Goal: Transaction & Acquisition: Purchase product/service

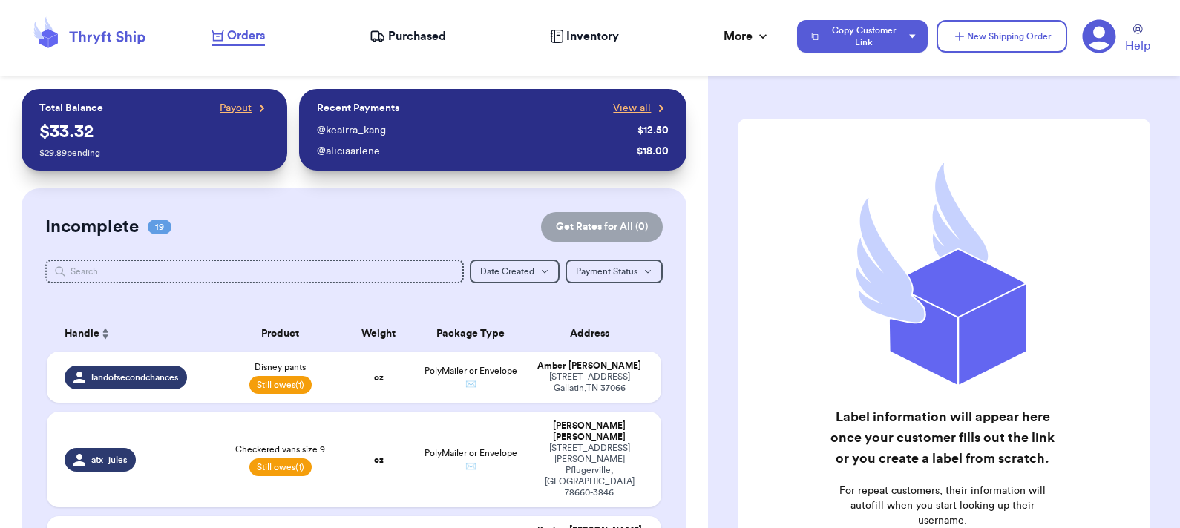
click at [600, 148] on div "@ aliciaarlene" at bounding box center [474, 151] width 314 height 15
click at [967, 36] on button "New Shipping Order" at bounding box center [1001, 36] width 131 height 33
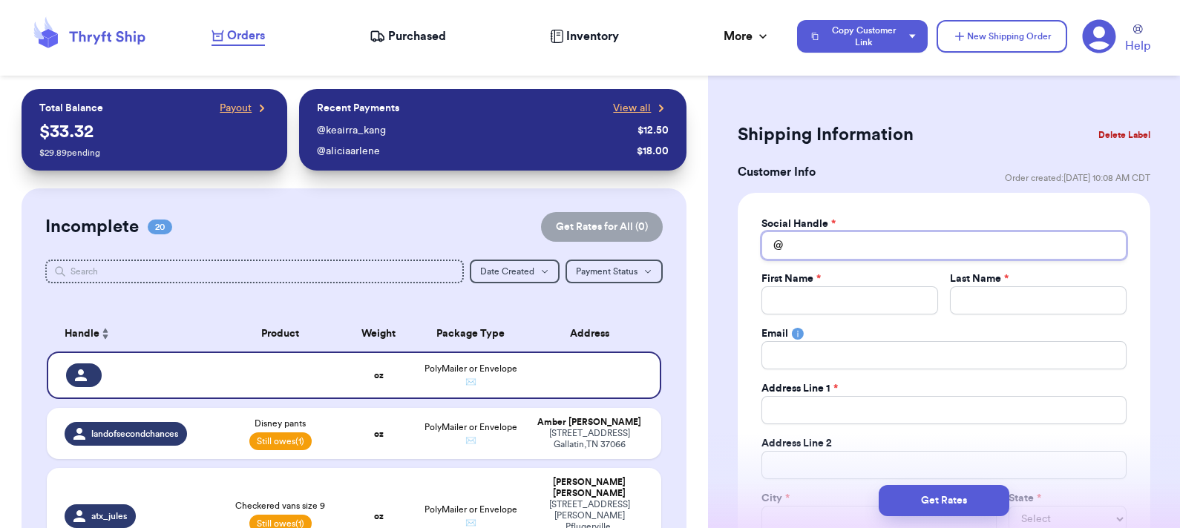
click at [828, 243] on input "Total Amount Paid" at bounding box center [943, 245] width 365 height 28
type input "b"
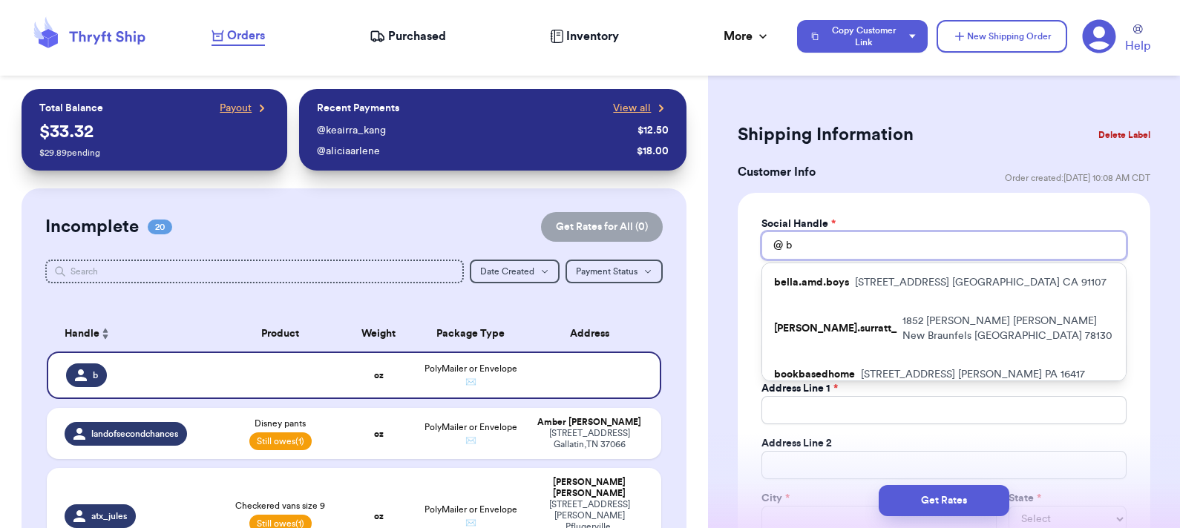
type input "be"
type input "bet"
type input "beth"
type input "betha"
type input "bethan"
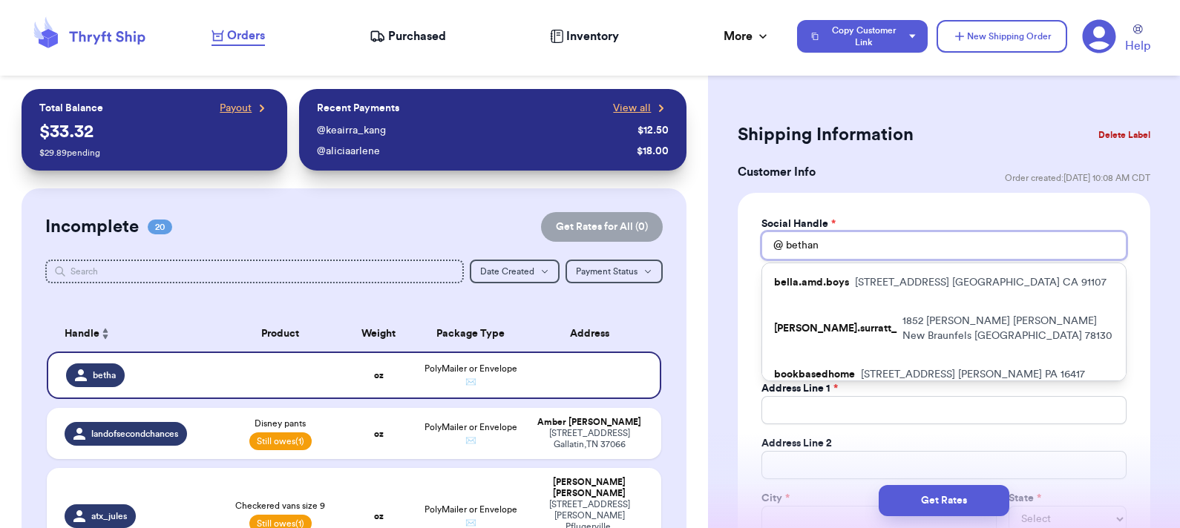
type input "bethann"
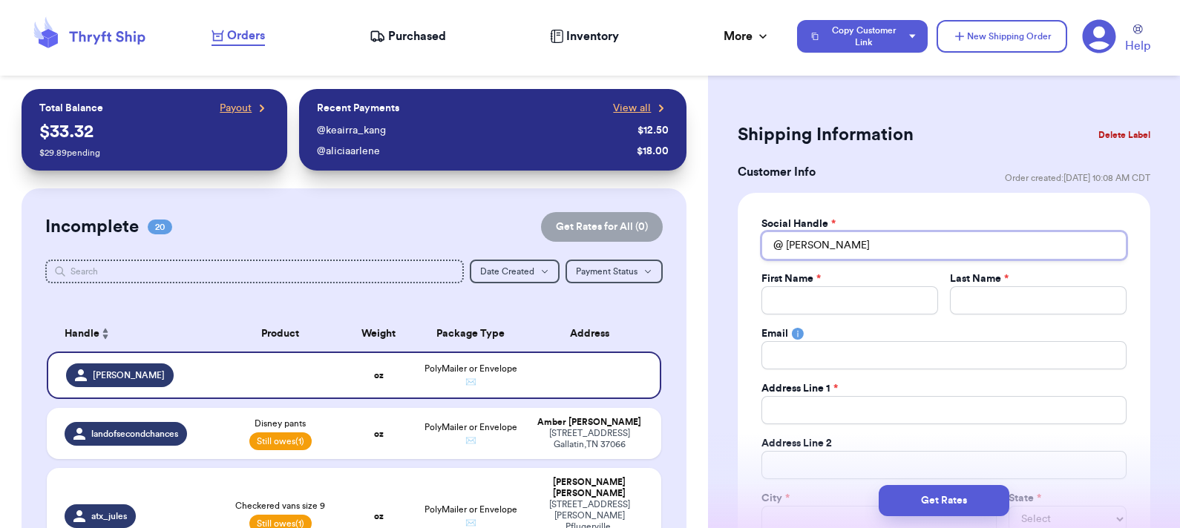
type input "bethannb"
type input "bethannbe"
type input "bethannbel"
type input "bethannbell"
type input "bethannbellc"
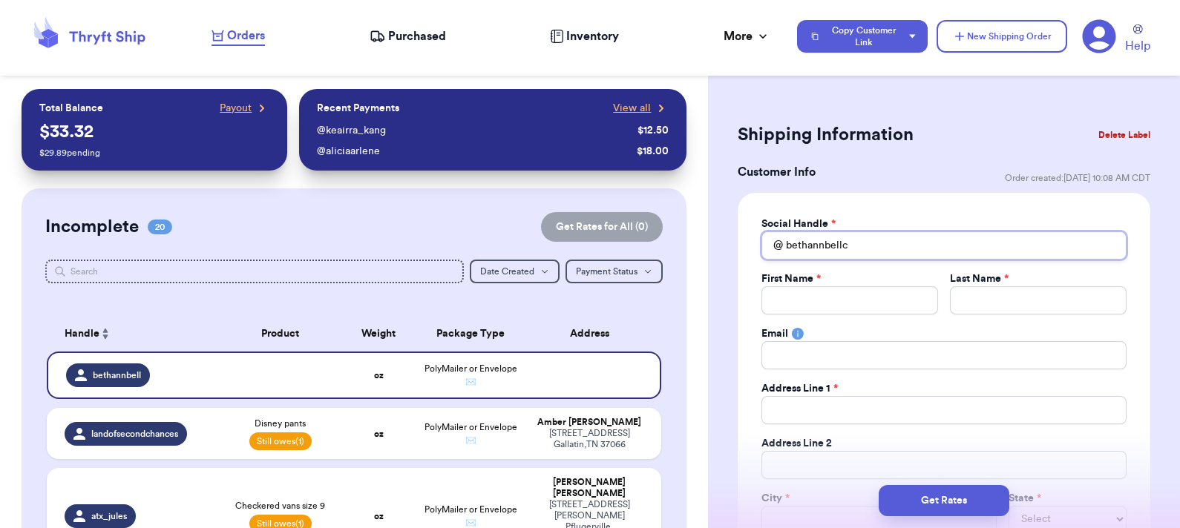
type input "bethannbellco"
type input "bethannbellcof"
type input "bethannbellcoff"
drag, startPoint x: 887, startPoint y: 246, endPoint x: 731, endPoint y: 253, distance: 155.2
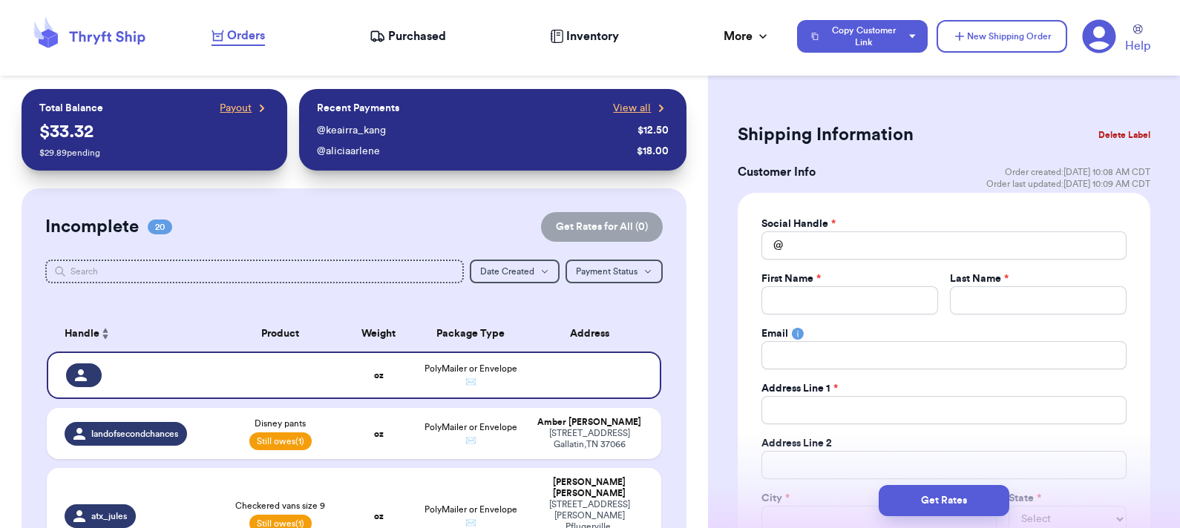
click at [1092, 133] on button "Delete Label" at bounding box center [1124, 135] width 64 height 33
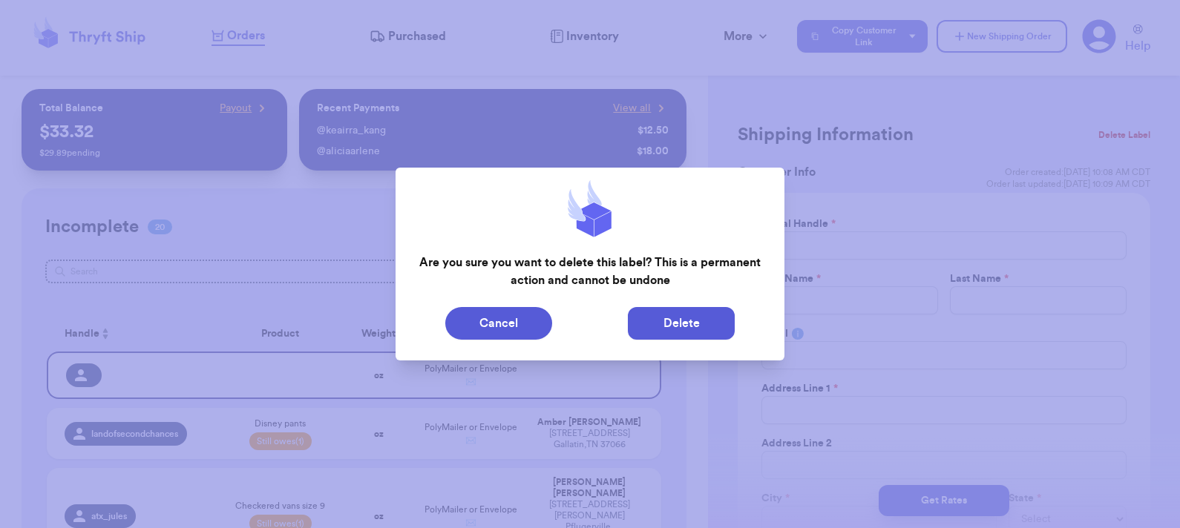
click at [710, 315] on button "Delete" at bounding box center [681, 323] width 107 height 33
type input "Disney pants"
select select "unpaid"
type input "8"
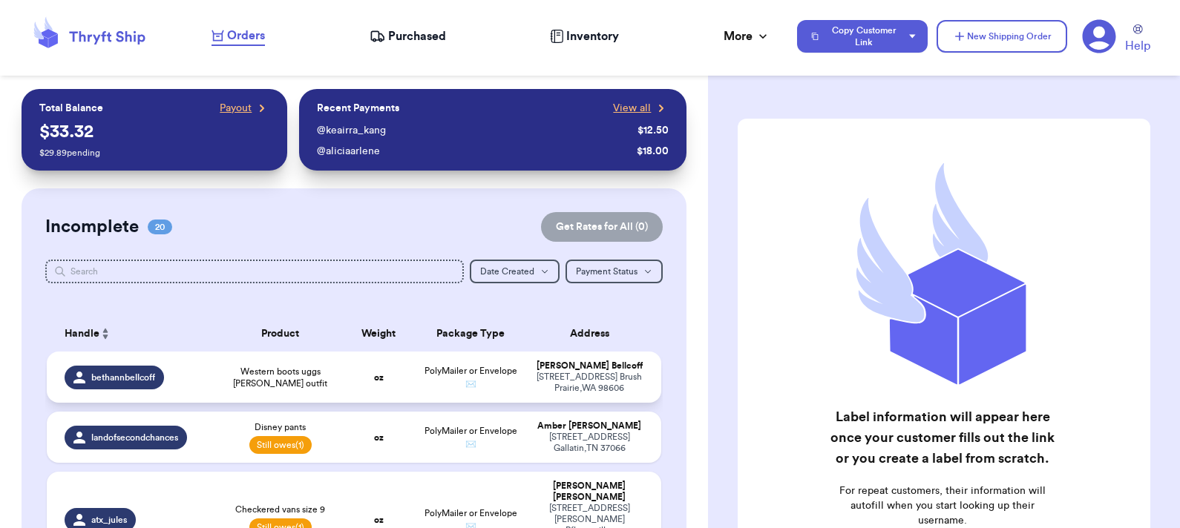
click at [299, 376] on span "Western boots uggs Jess Simpson outfit" at bounding box center [280, 378] width 105 height 24
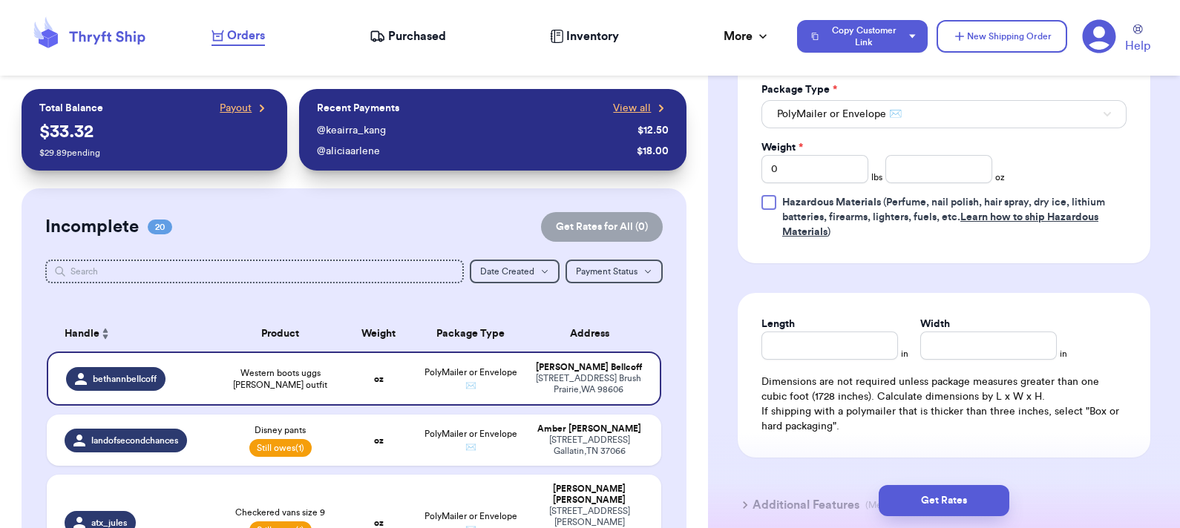
scroll to position [711, 0]
click at [793, 174] on input "0" at bounding box center [814, 169] width 107 height 28
type input "03"
click at [911, 170] on input "number" at bounding box center [938, 169] width 107 height 28
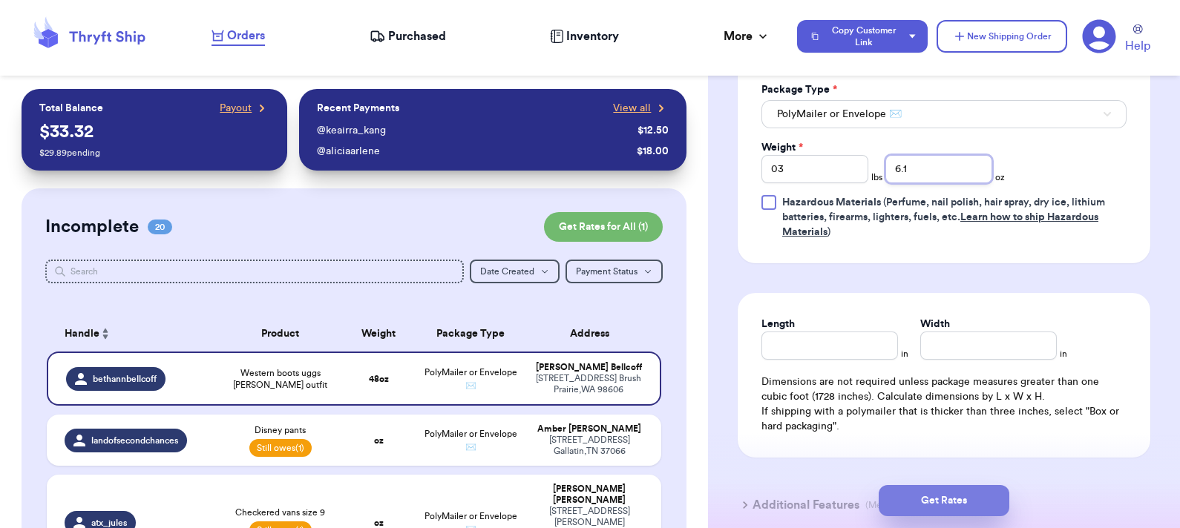
type input "6.1"
click at [926, 493] on button "Get Rates" at bounding box center [943, 500] width 131 height 31
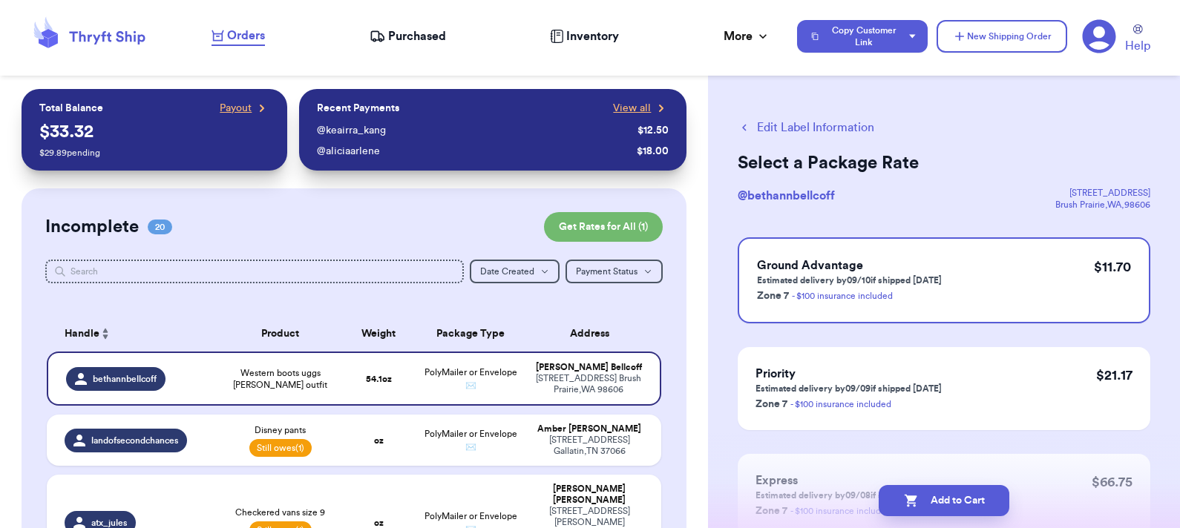
click at [827, 124] on button "Edit Label Information" at bounding box center [805, 128] width 137 height 18
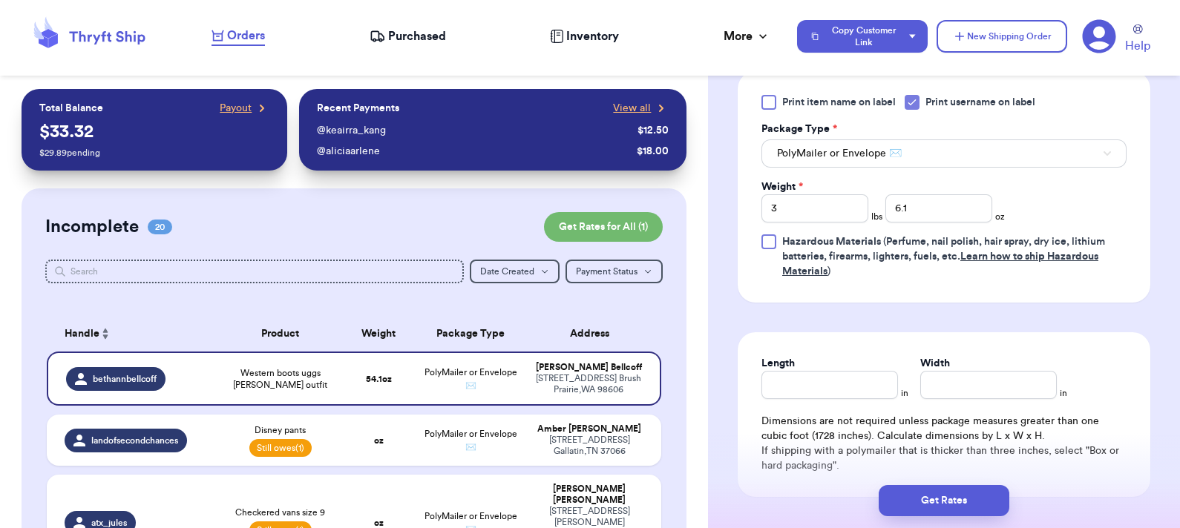
scroll to position [669, 0]
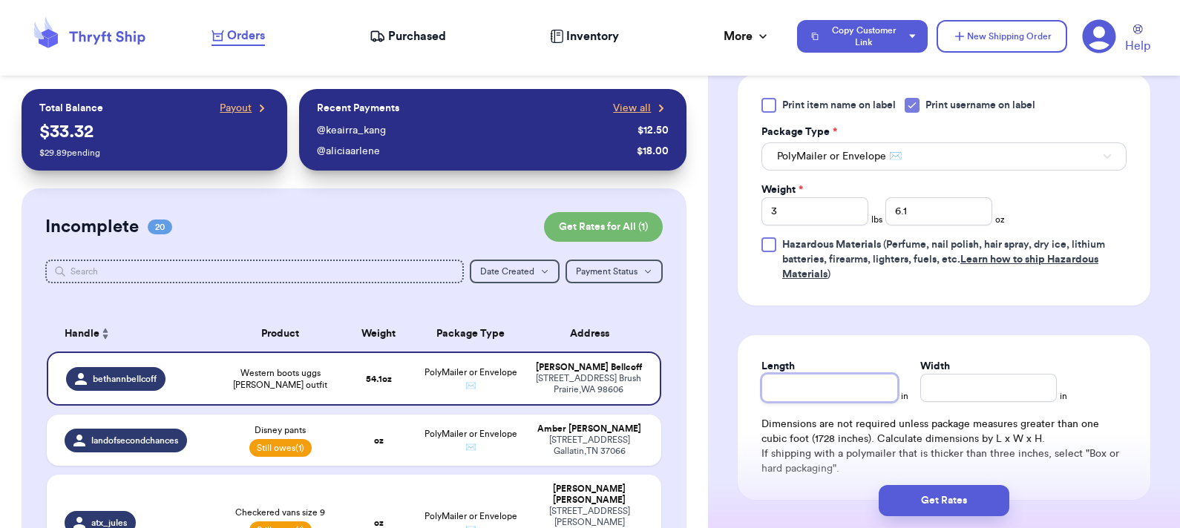
click at [821, 393] on input "Length" at bounding box center [829, 388] width 137 height 28
type input "11"
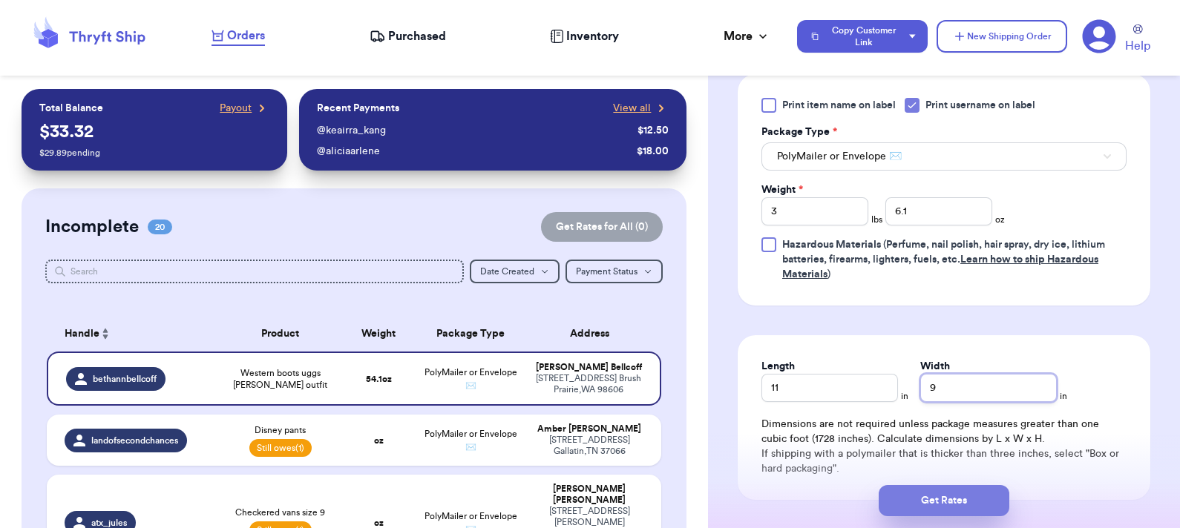
type input "9"
click at [939, 501] on button "Get Rates" at bounding box center [943, 500] width 131 height 31
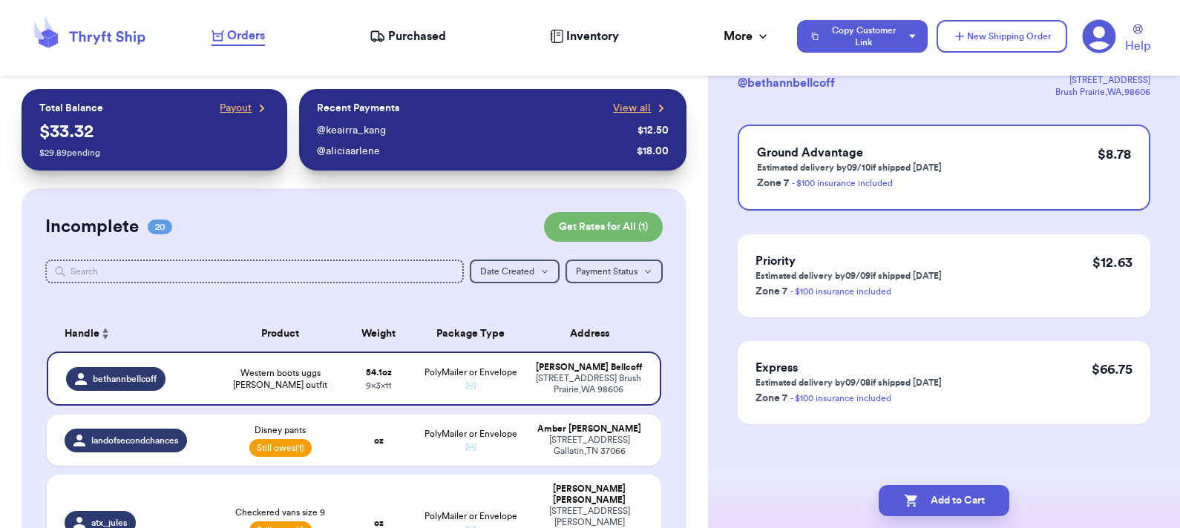
scroll to position [0, 0]
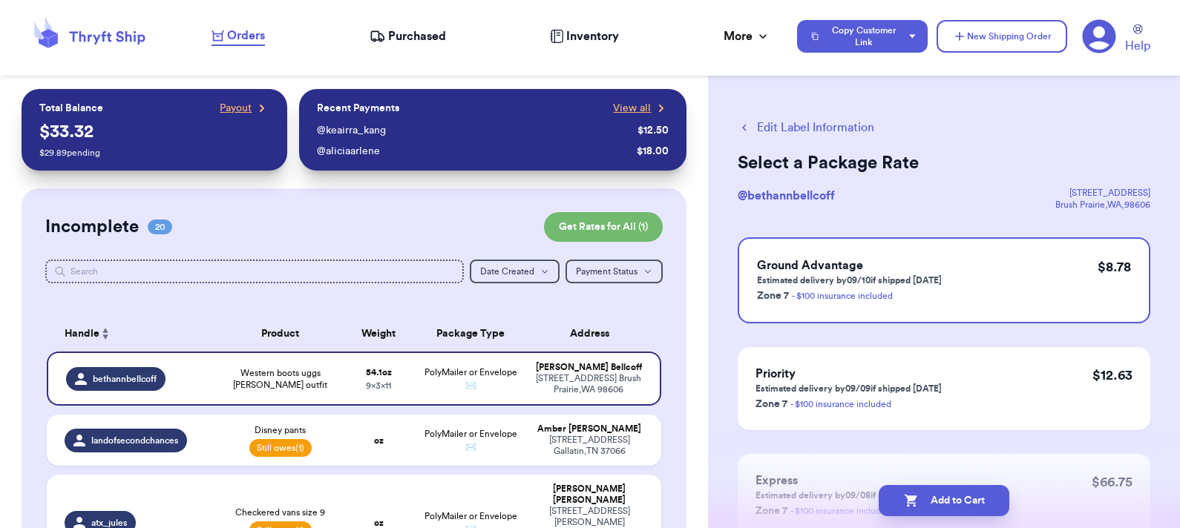
click at [835, 126] on button "Edit Label Information" at bounding box center [805, 128] width 137 height 18
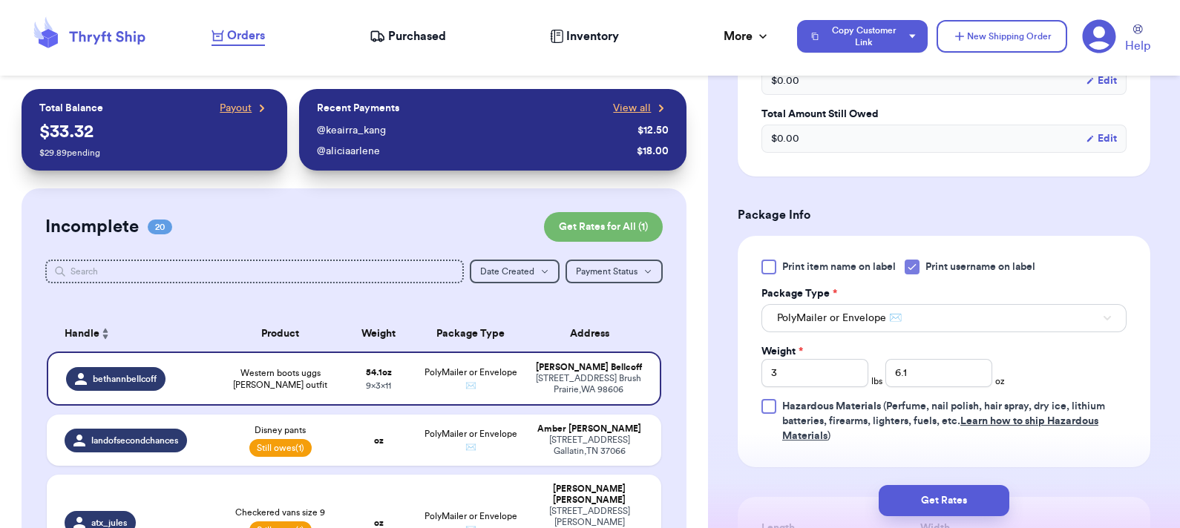
scroll to position [765, 0]
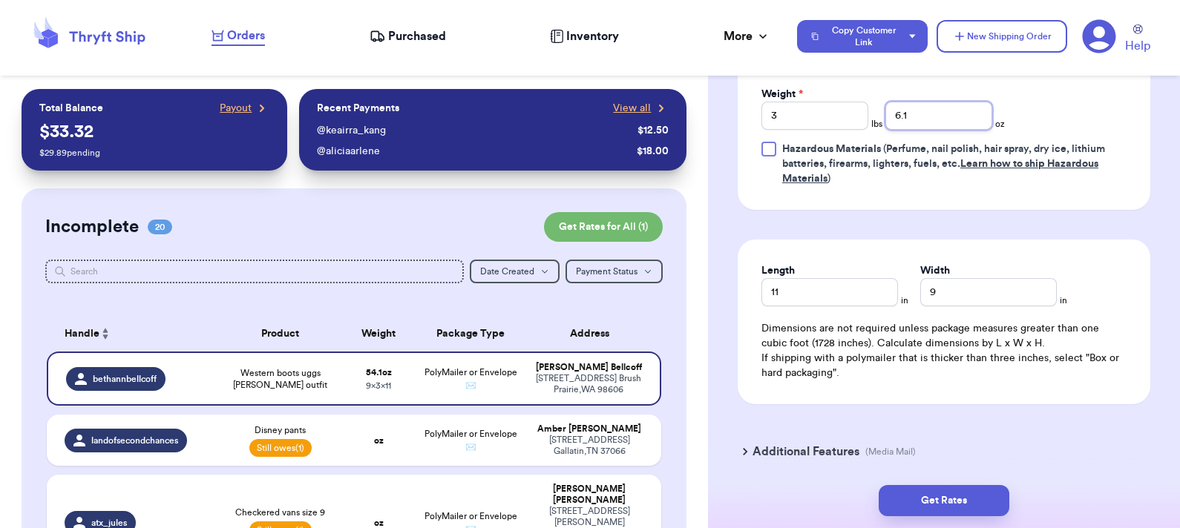
click at [942, 114] on input "6.1" at bounding box center [938, 116] width 107 height 28
type input "6.2"
drag, startPoint x: 966, startPoint y: 289, endPoint x: 814, endPoint y: 267, distance: 153.7
click at [814, 267] on div "Length 11 in Width 9 in" at bounding box center [943, 284] width 365 height 43
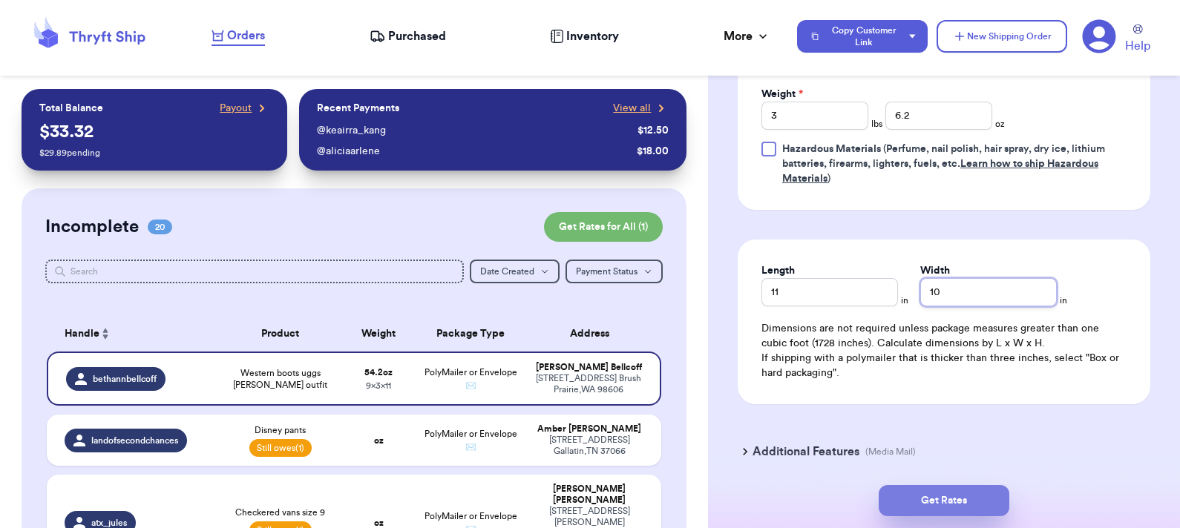
type input "10"
click at [942, 497] on button "Get Rates" at bounding box center [943, 500] width 131 height 31
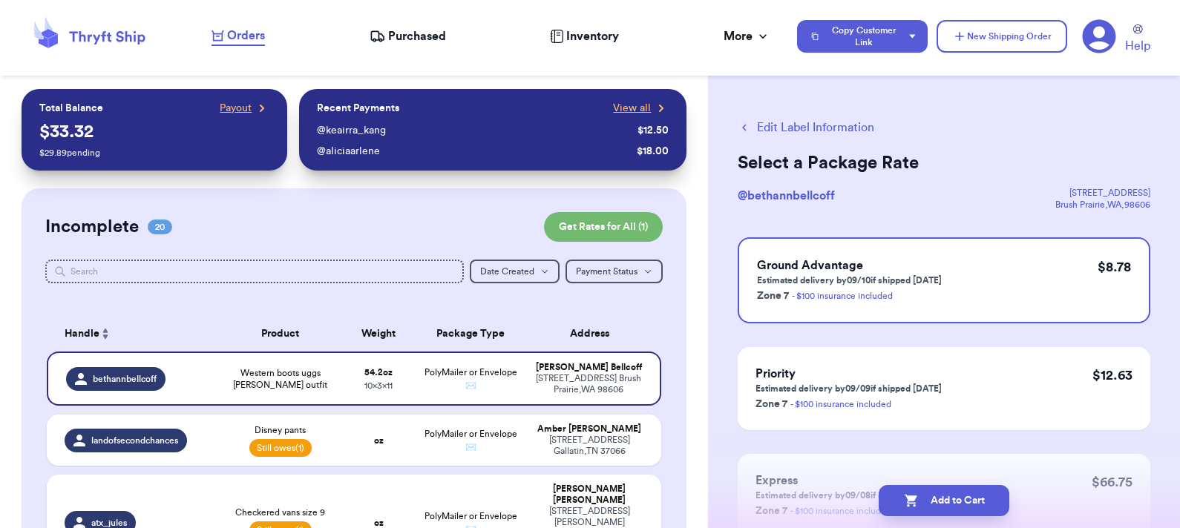
click at [942, 497] on button "Add to Cart" at bounding box center [943, 500] width 131 height 31
checkbox input "true"
select select "unpaid"
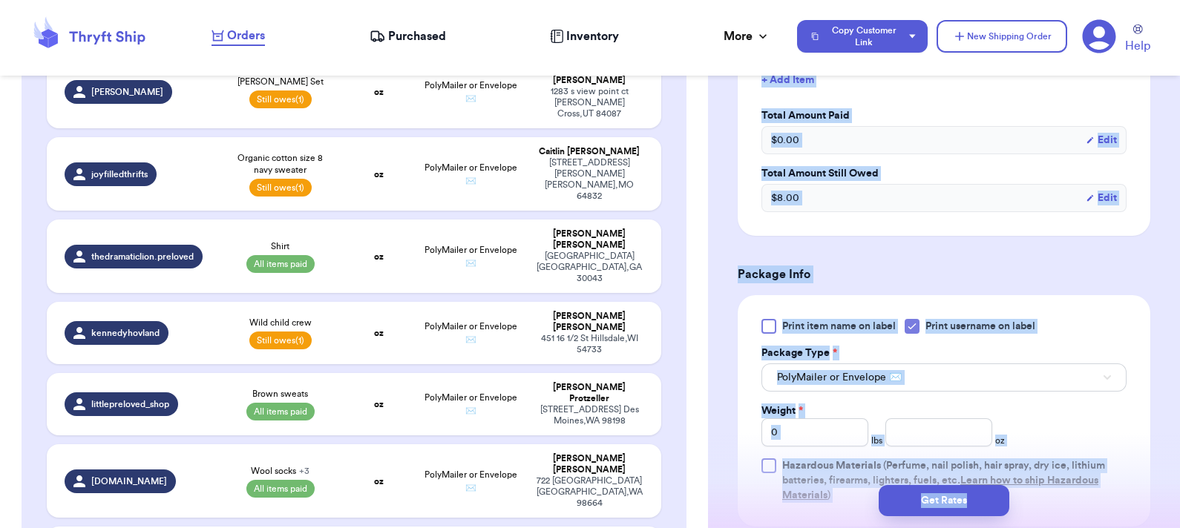
scroll to position [820, 0]
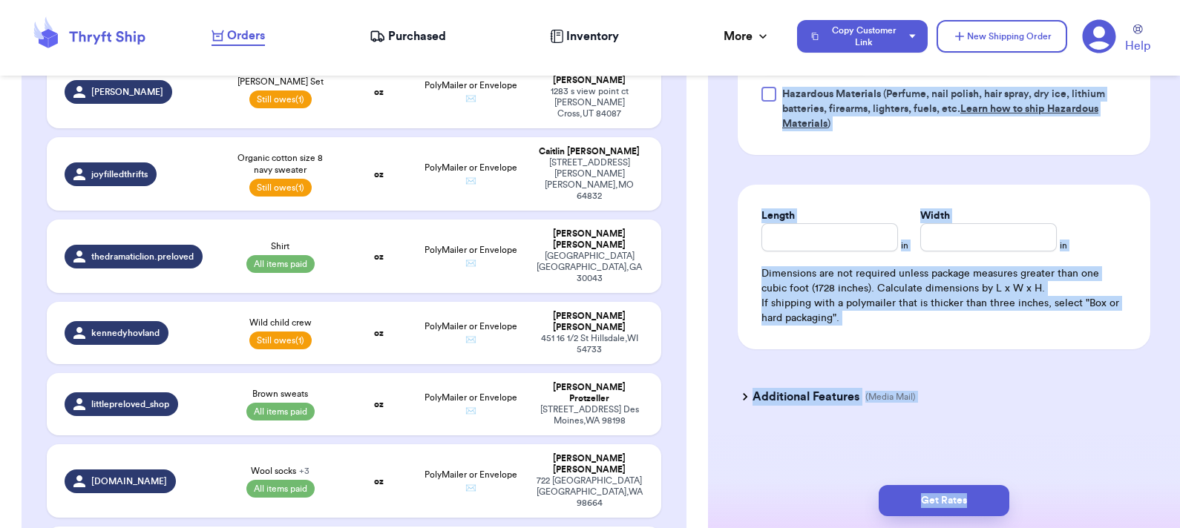
drag, startPoint x: 1047, startPoint y: 499, endPoint x: 553, endPoint y: 410, distance: 501.9
click at [553, 410] on div "Customer Link New Order Total Balance Payout $ 33.32 $ 29.89 pending Recent Pay…" at bounding box center [590, 264] width 1180 height 528
drag, startPoint x: 553, startPoint y: 410, endPoint x: 484, endPoint y: 373, distance: 78.3
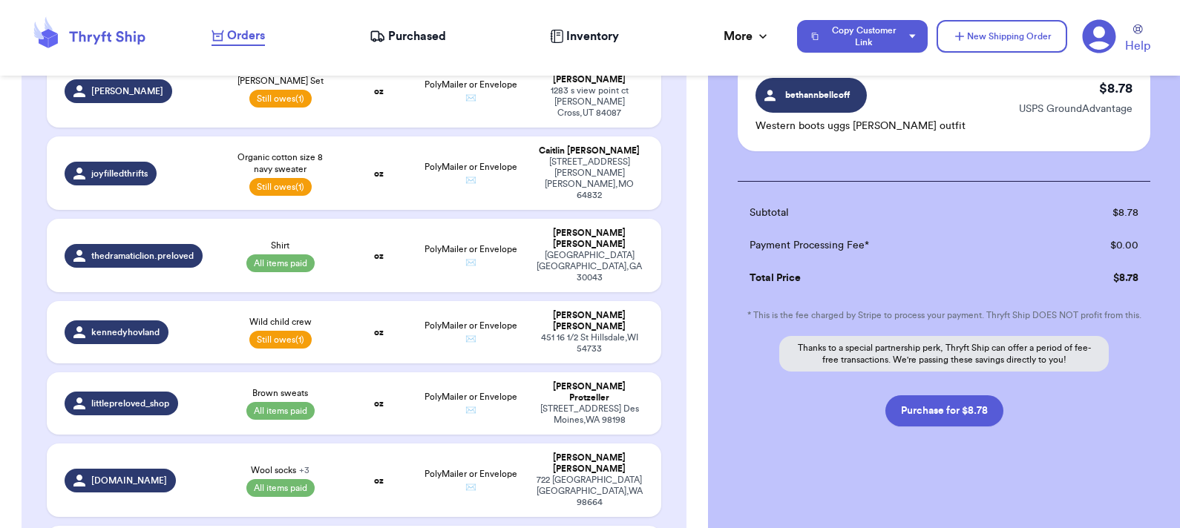
scroll to position [125, 0]
click at [935, 411] on button "Purchase for $8.78" at bounding box center [944, 409] width 118 height 31
checkbox input "false"
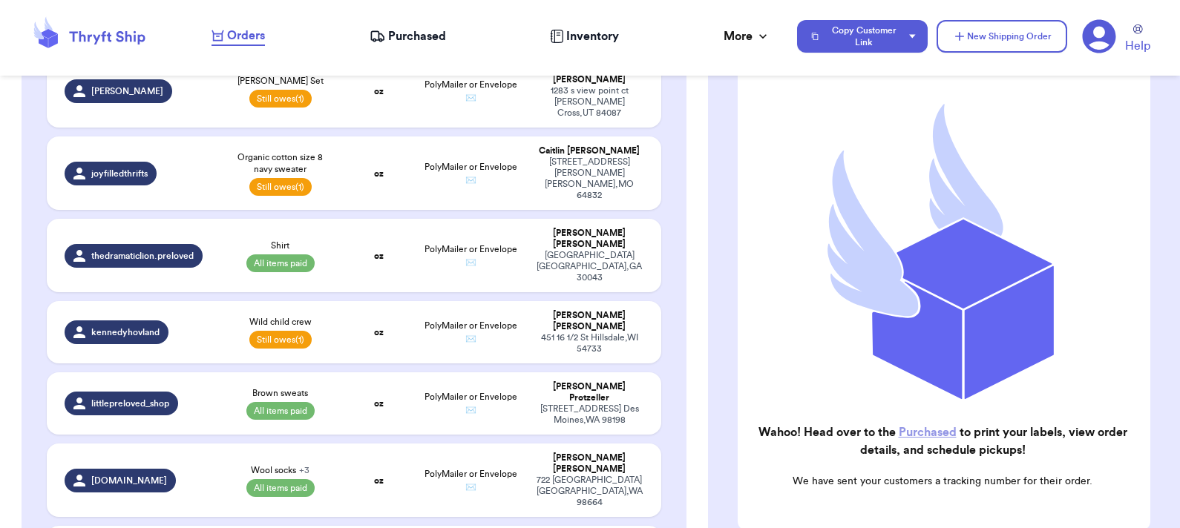
checkbox input "true"
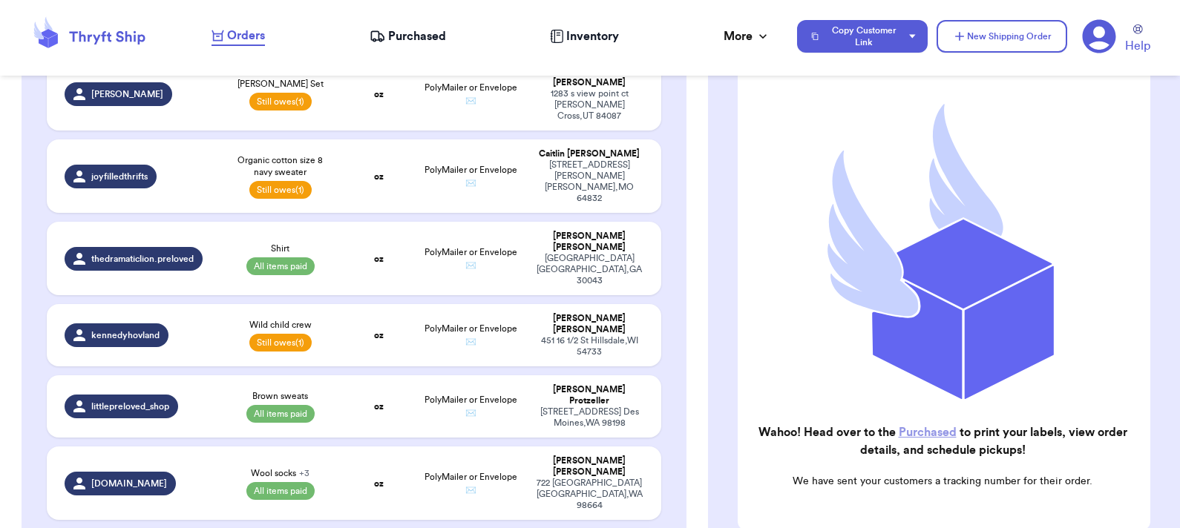
click at [924, 427] on link "Purchased" at bounding box center [927, 433] width 58 height 12
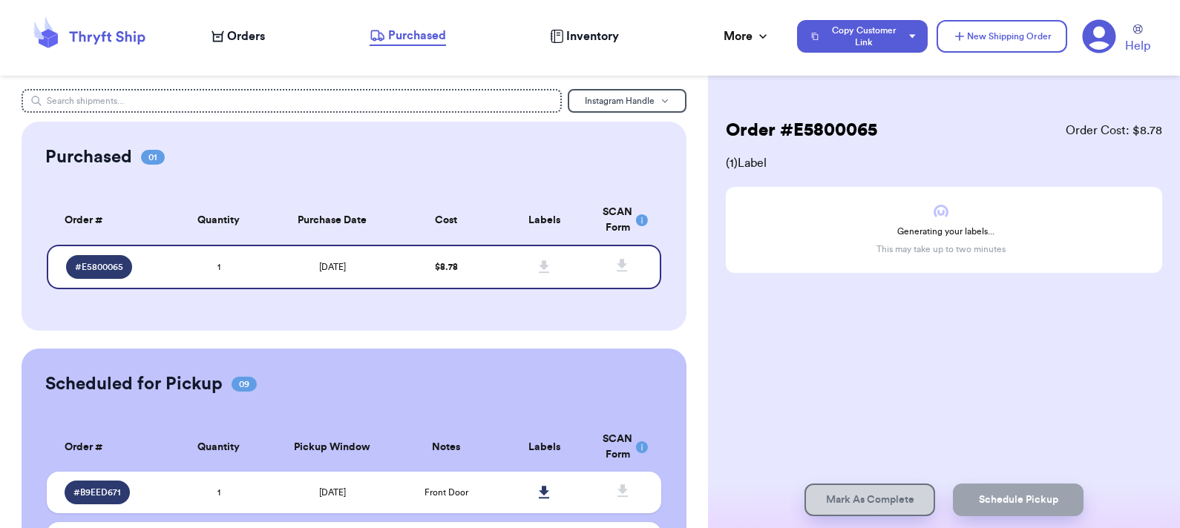
click at [241, 36] on span "Orders" at bounding box center [246, 36] width 38 height 18
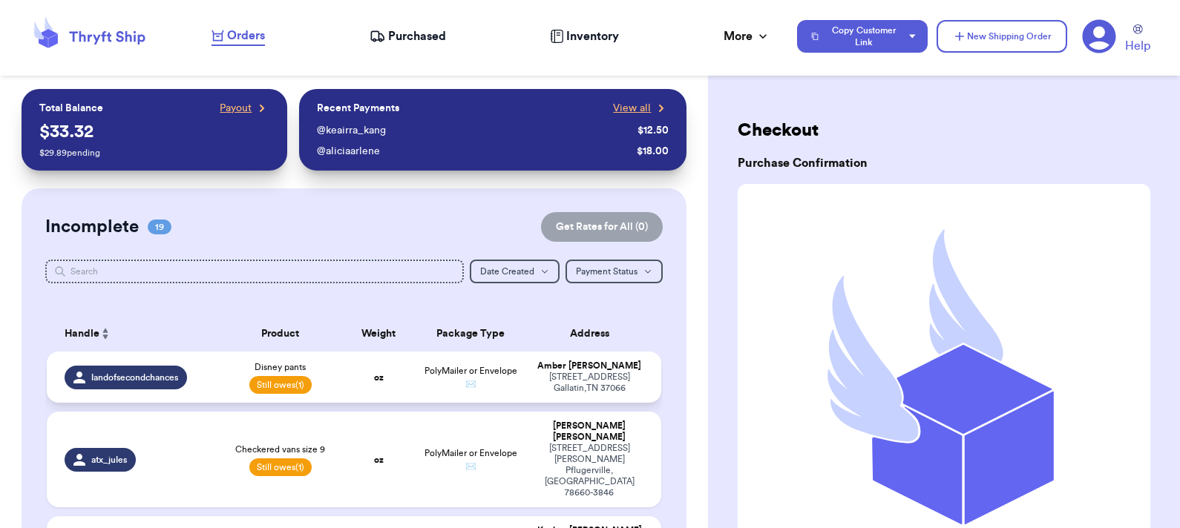
click at [393, 387] on td "oz" at bounding box center [377, 377] width 73 height 51
select select "unpaid"
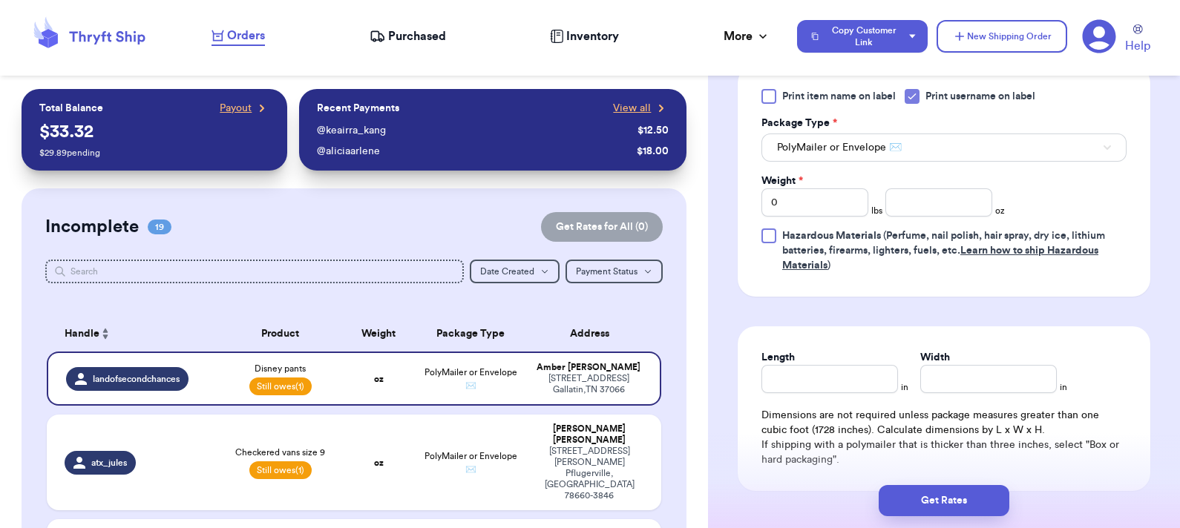
scroll to position [677, 0]
click at [901, 205] on input "number" at bounding box center [938, 204] width 107 height 28
type input "2.6"
click at [936, 493] on button "Get Rates" at bounding box center [943, 500] width 131 height 31
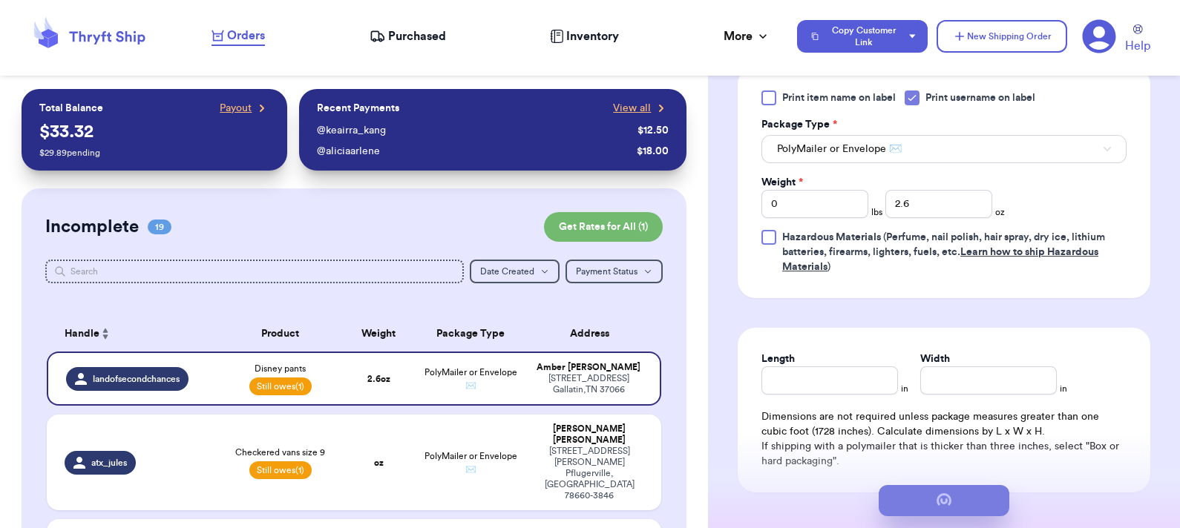
scroll to position [0, 0]
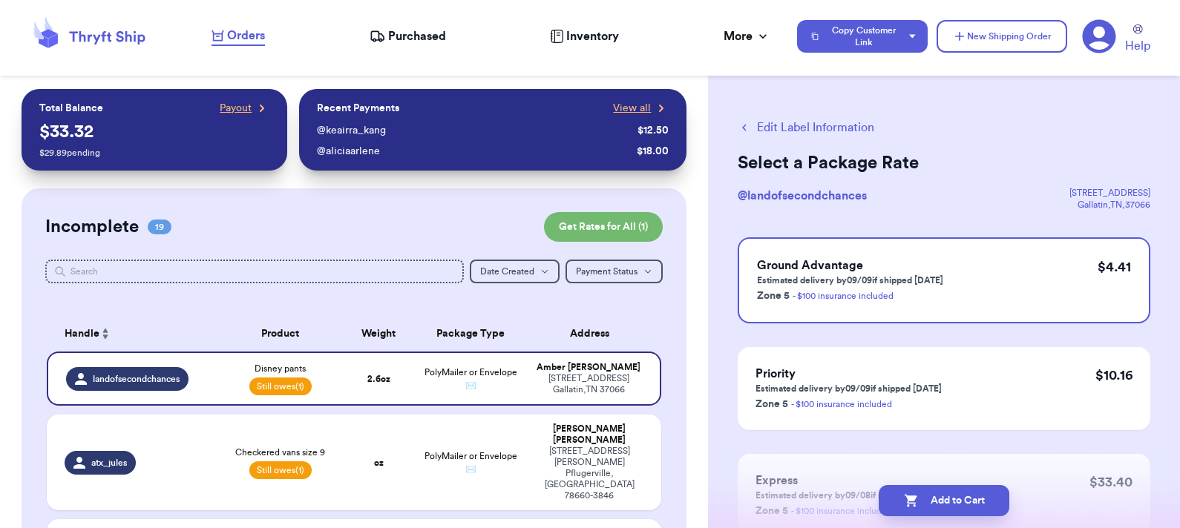
click at [936, 493] on button "Add to Cart" at bounding box center [943, 500] width 131 height 31
checkbox input "true"
select select "unpaid"
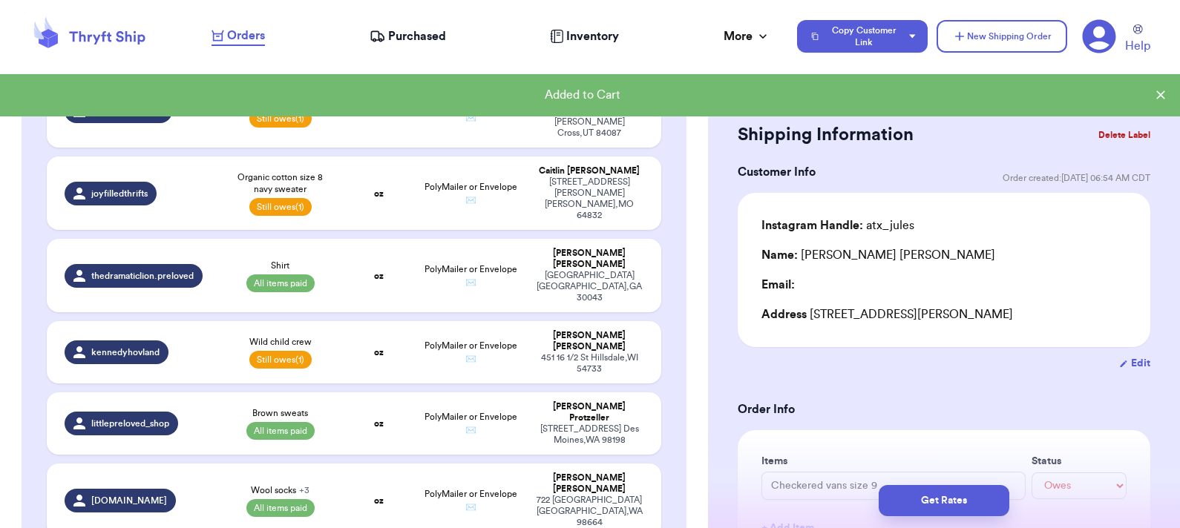
scroll to position [1194, 0]
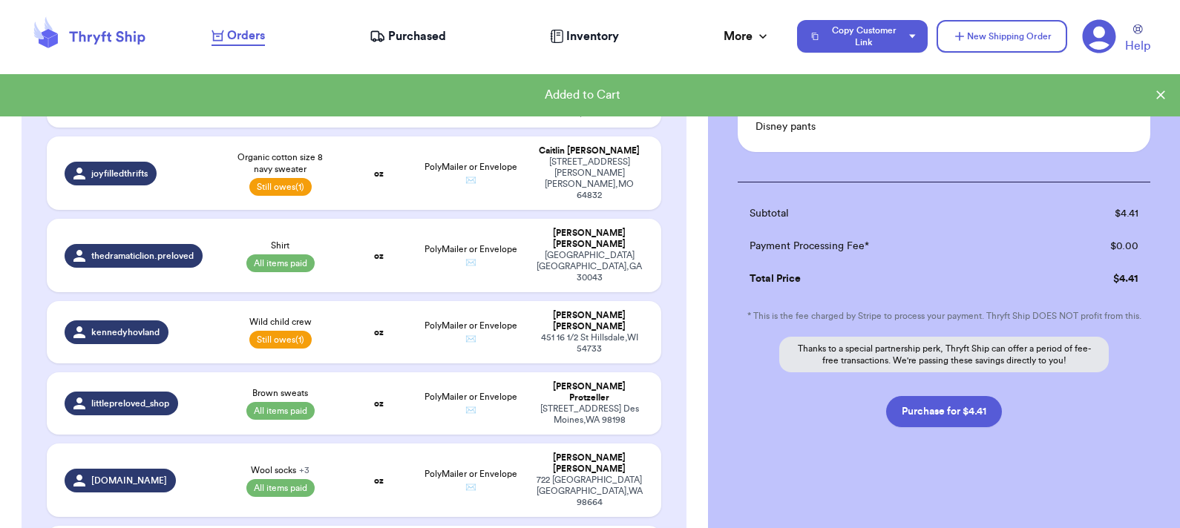
scroll to position [124, 0]
click at [924, 403] on button "Purchase for $4.41" at bounding box center [944, 410] width 116 height 31
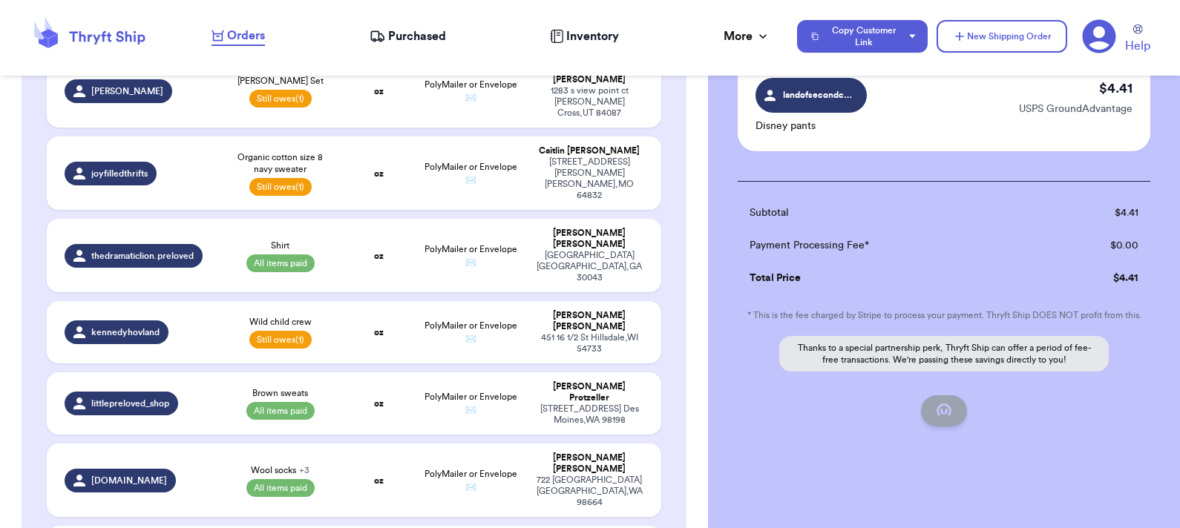
checkbox input "false"
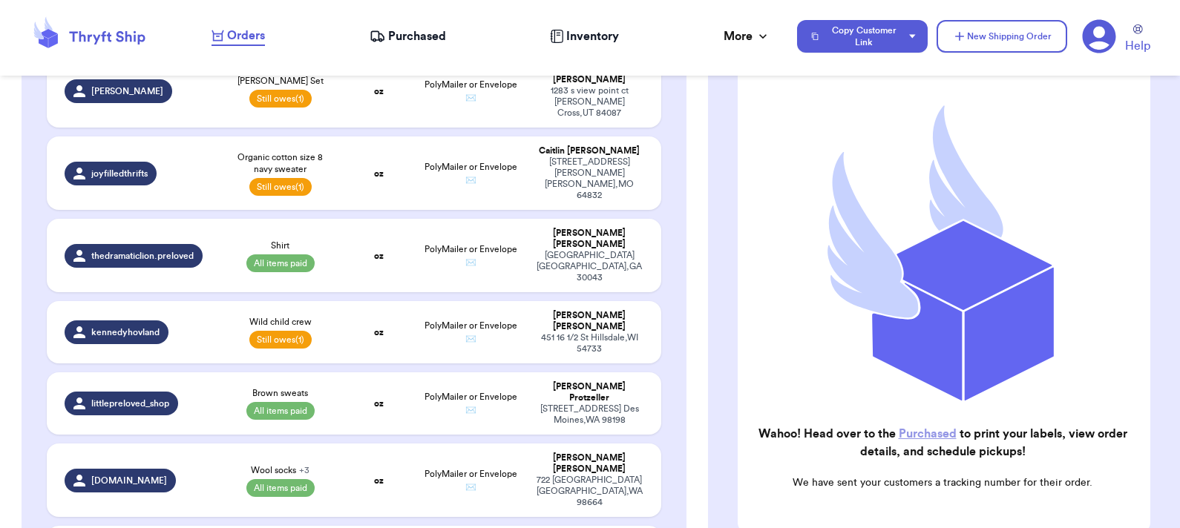
checkbox input "true"
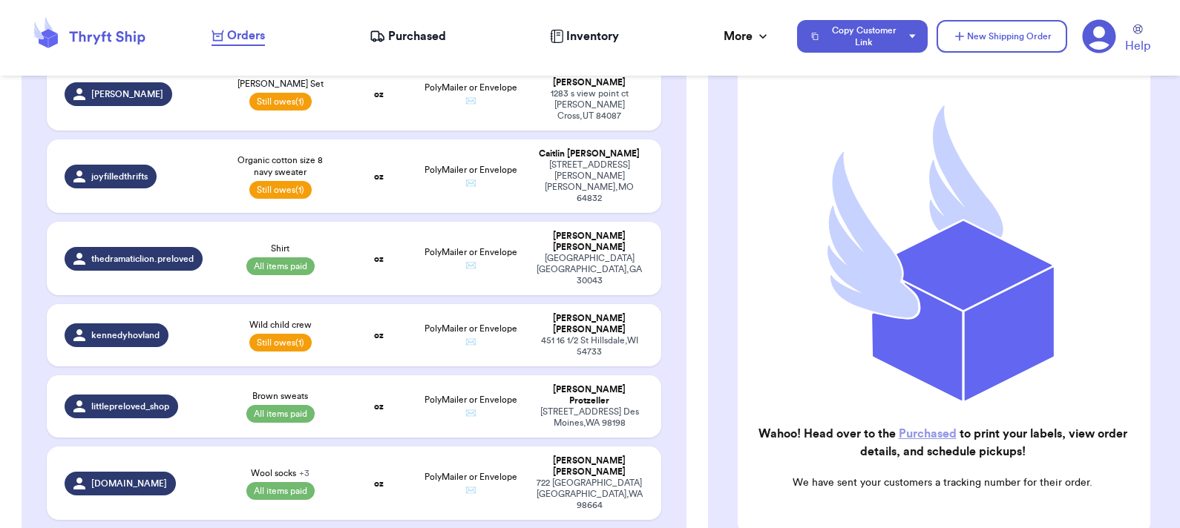
click at [924, 428] on link "Purchased" at bounding box center [927, 434] width 58 height 12
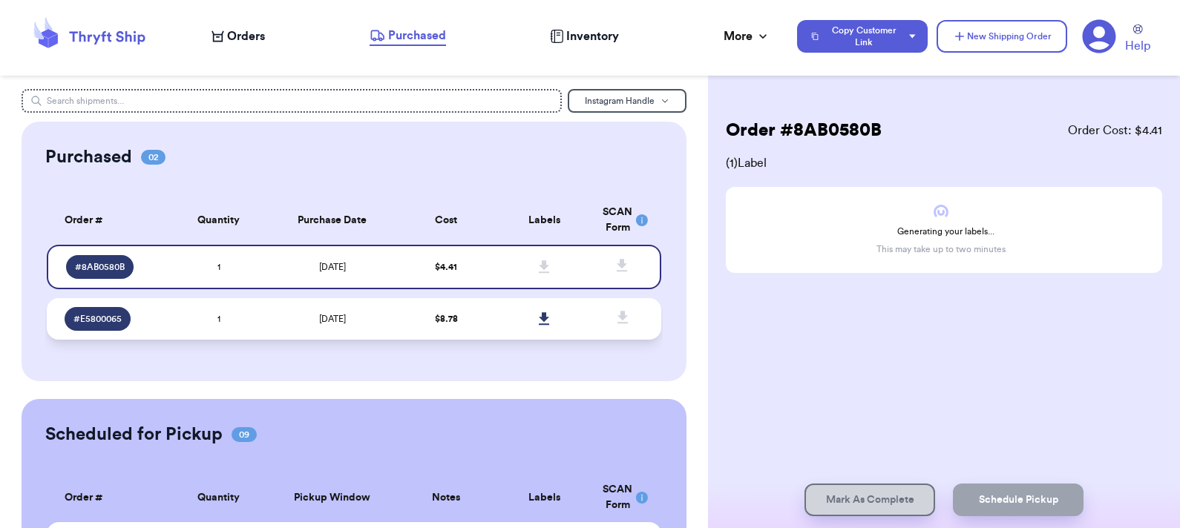
click at [539, 319] on icon at bounding box center [544, 318] width 10 height 13
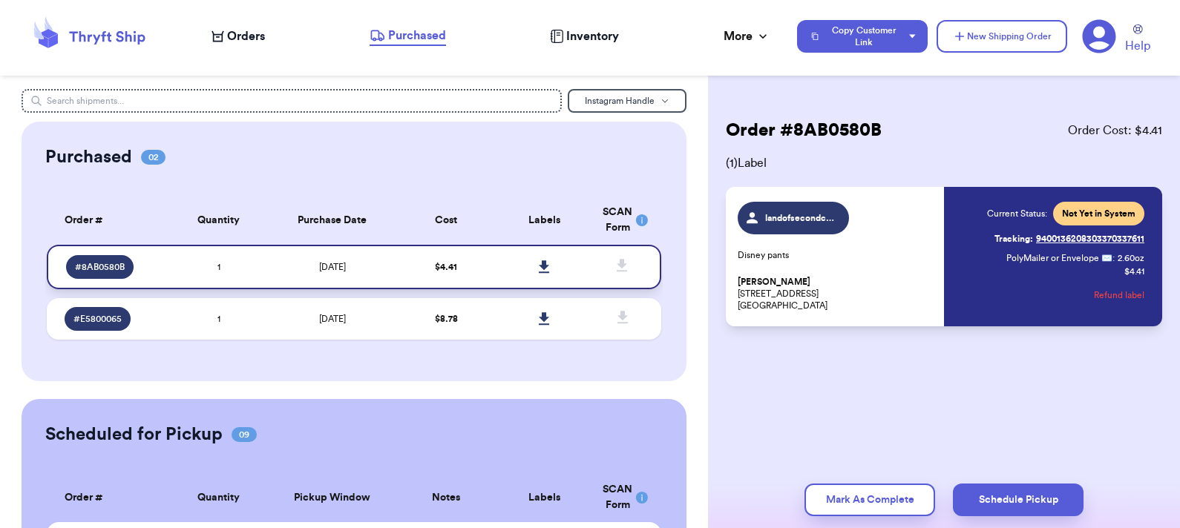
click at [539, 264] on icon at bounding box center [544, 266] width 10 height 13
